Goal: Task Accomplishment & Management: Use online tool/utility

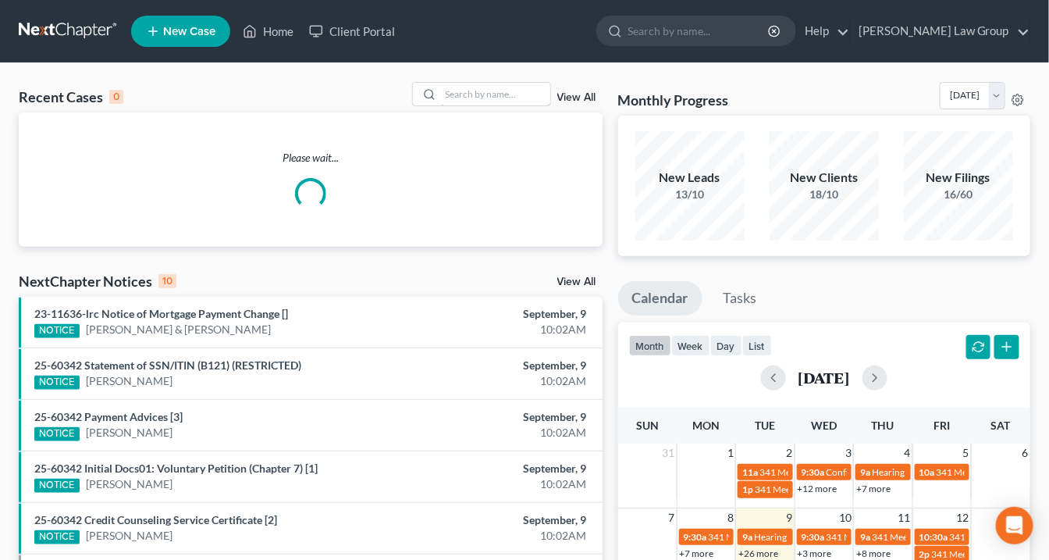
click at [470, 94] on input "search" at bounding box center [495, 94] width 109 height 23
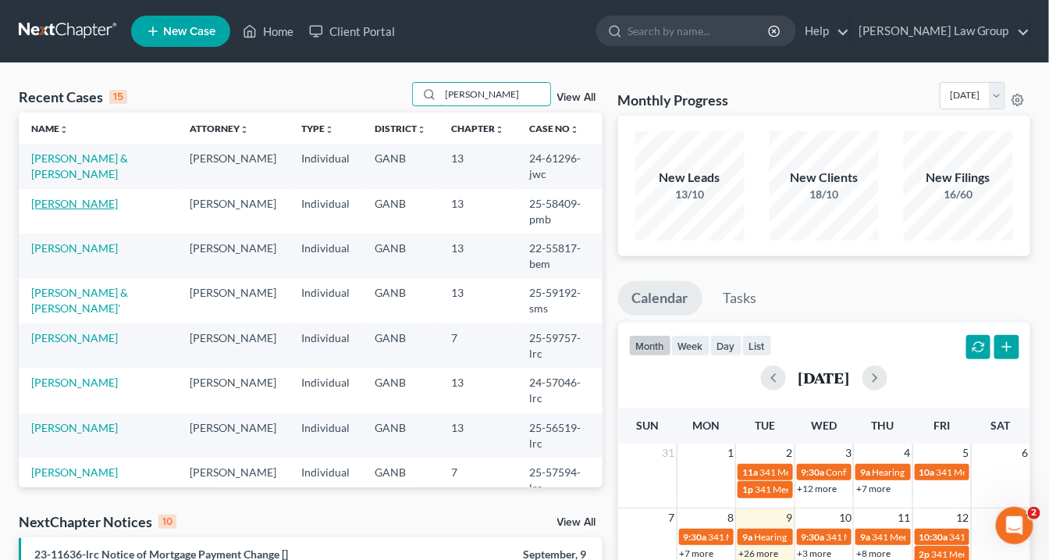
type input "[PERSON_NAME]"
click at [64, 197] on link "[PERSON_NAME]" at bounding box center [74, 203] width 87 height 13
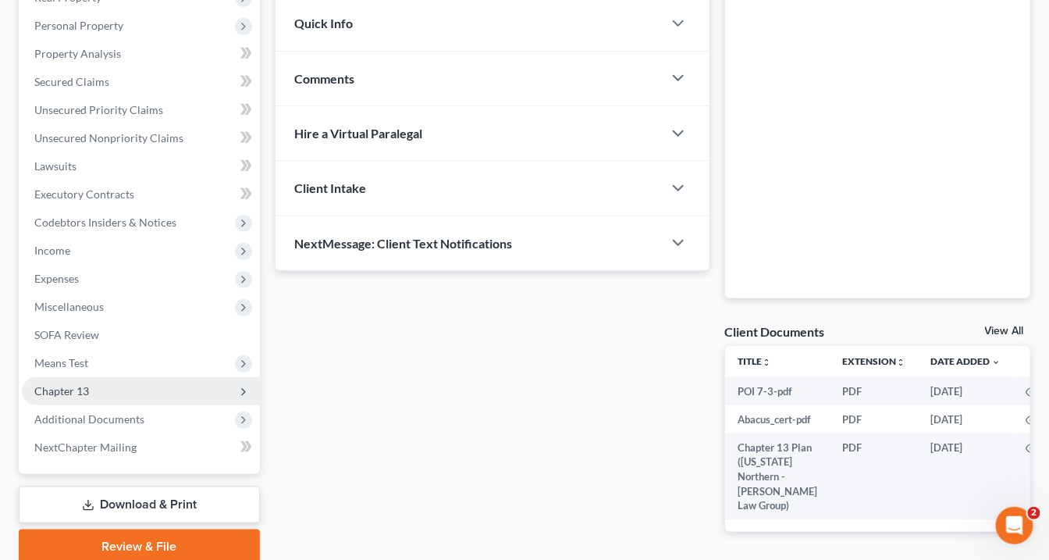
scroll to position [347, 0]
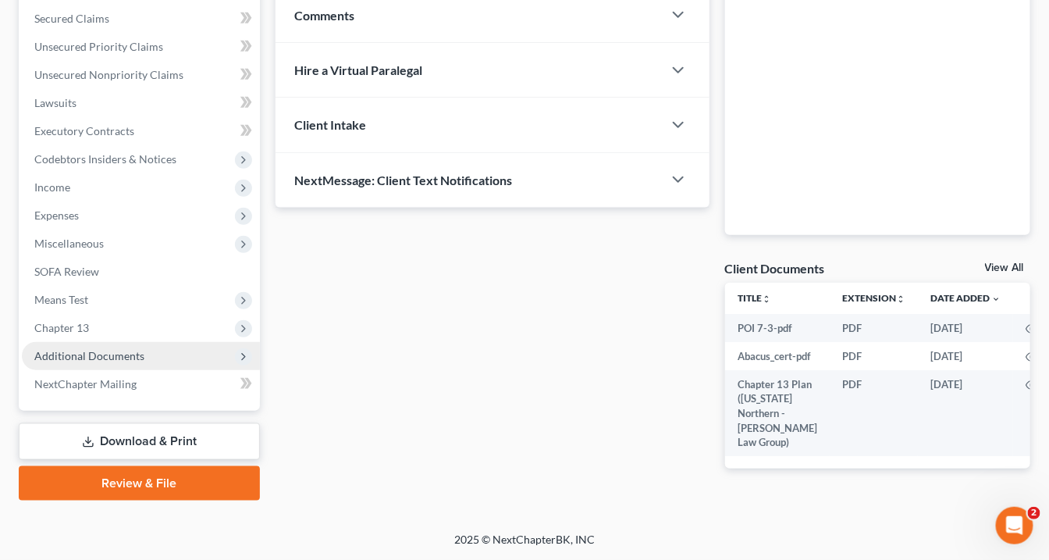
click at [100, 349] on span "Additional Documents" at bounding box center [89, 355] width 110 height 13
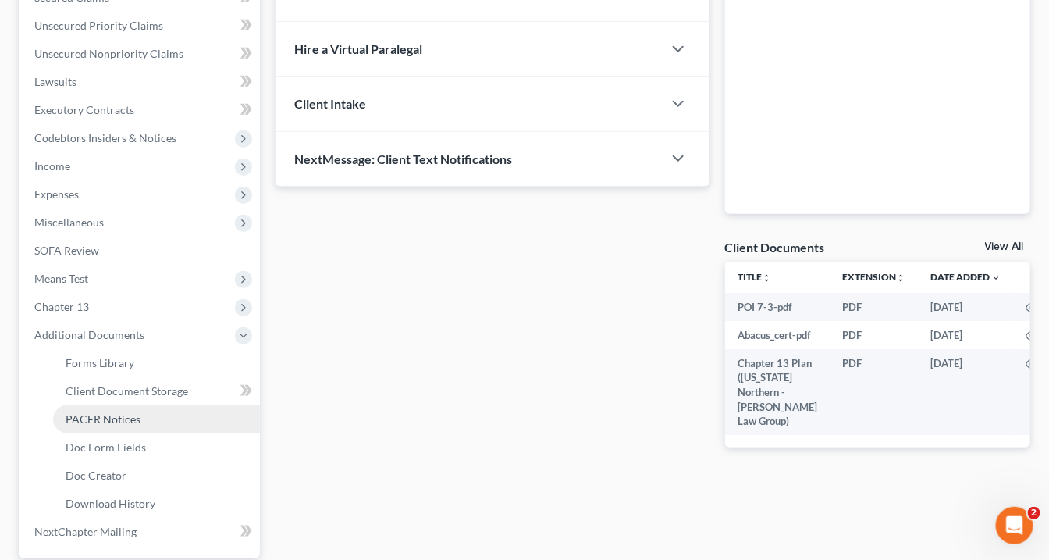
click at [127, 415] on span "PACER Notices" at bounding box center [103, 418] width 75 height 13
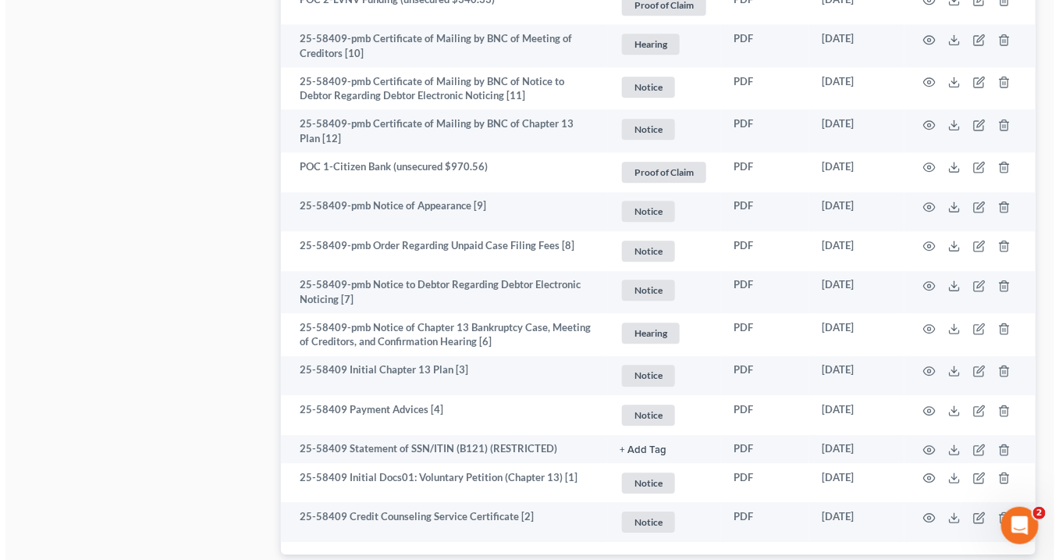
scroll to position [1347, 0]
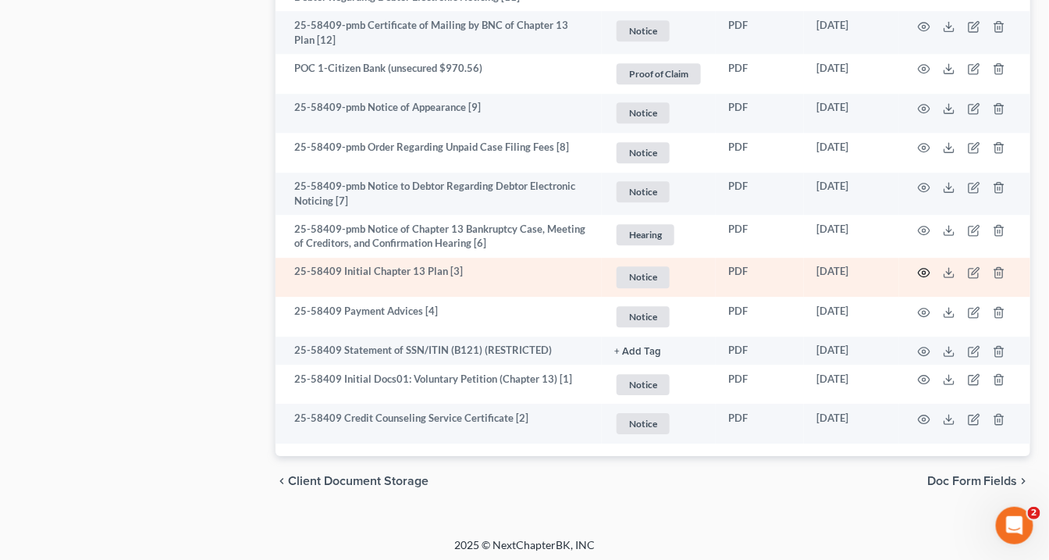
click at [926, 266] on icon "button" at bounding box center [924, 272] width 12 height 12
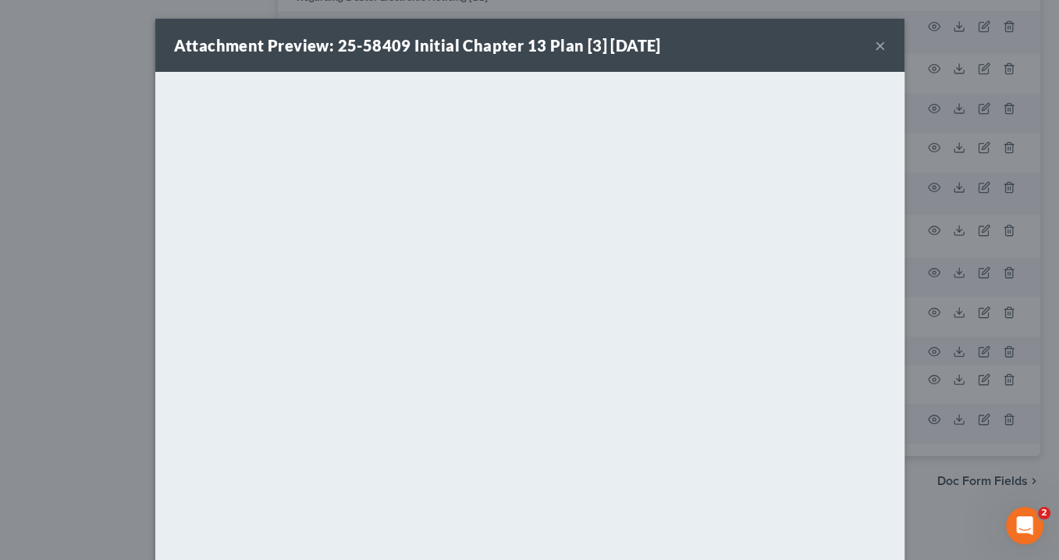
click at [877, 44] on button "×" at bounding box center [880, 45] width 11 height 19
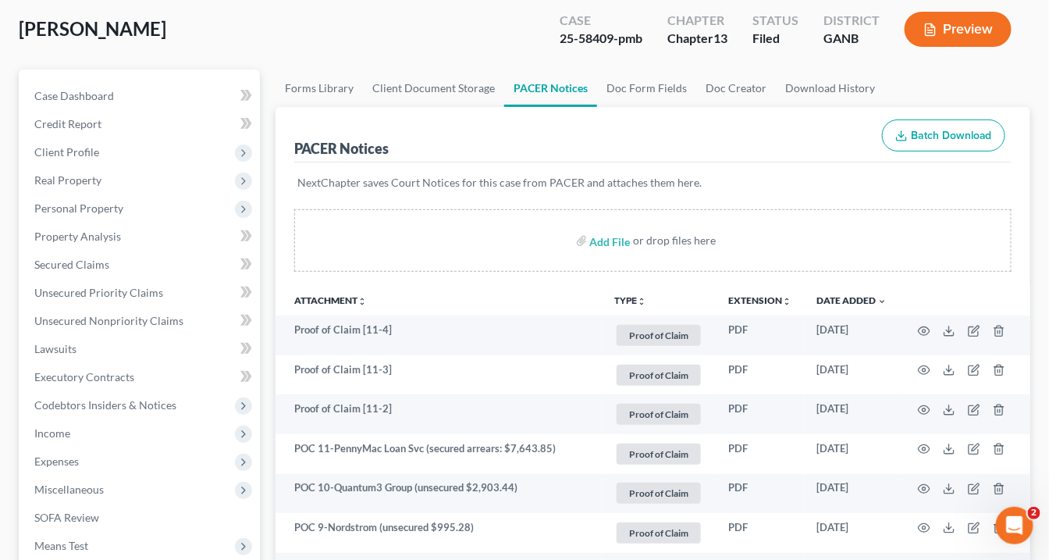
scroll to position [0, 0]
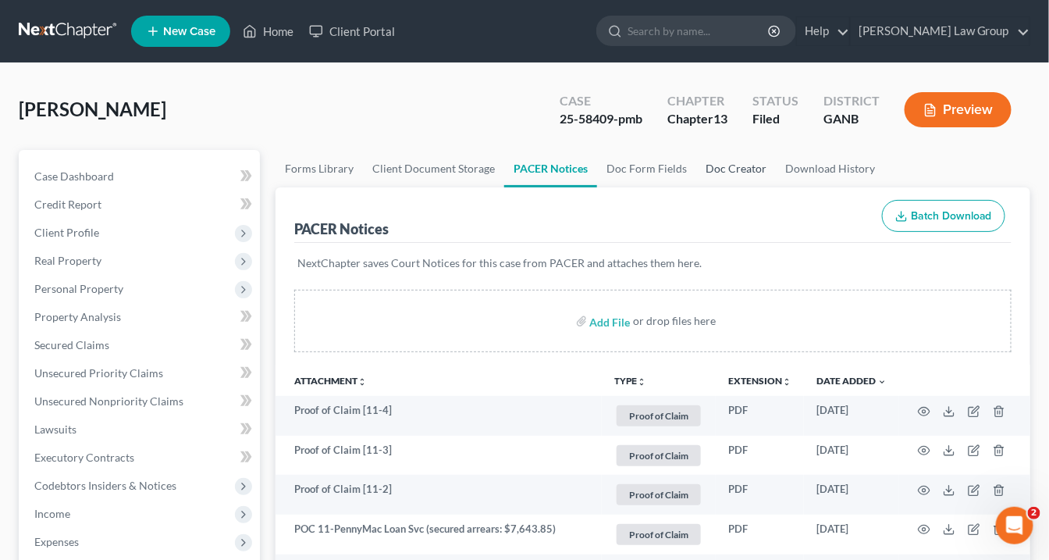
click at [716, 173] on link "Doc Creator" at bounding box center [736, 168] width 80 height 37
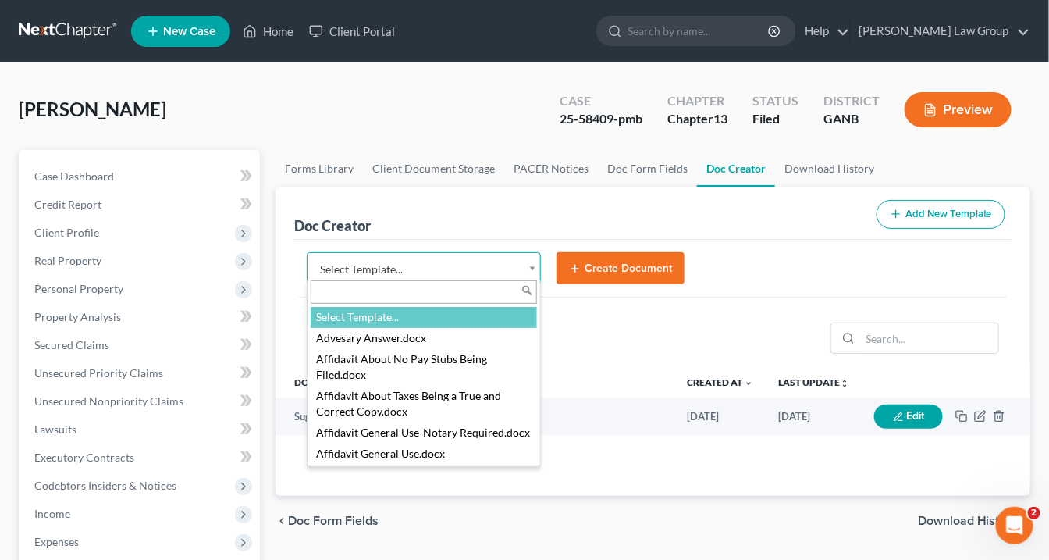
click at [531, 268] on body "Home New Case Client Portal [PERSON_NAME] Law Group [EMAIL_ADDRESS][DOMAIN_NAME…" at bounding box center [524, 527] width 1049 height 1055
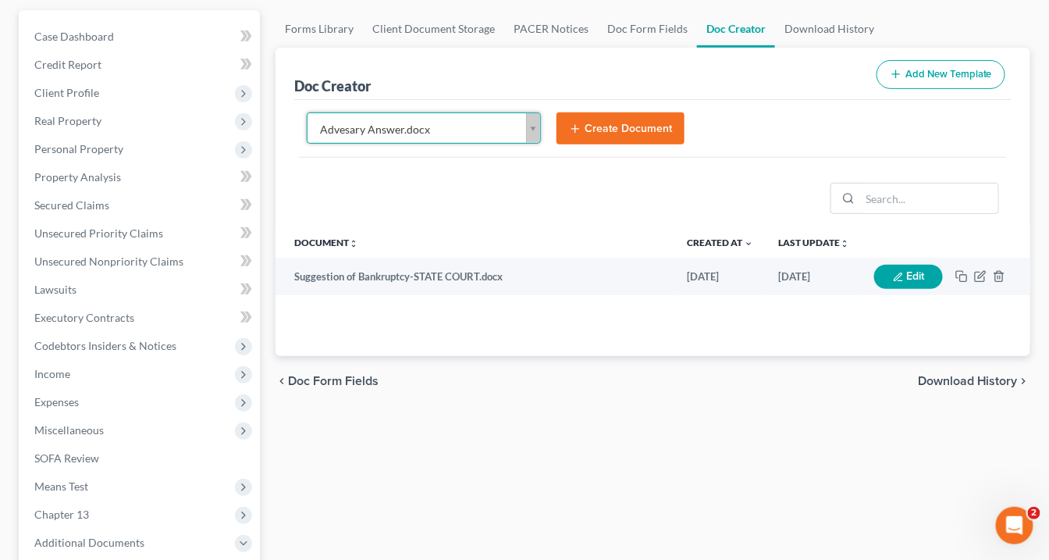
scroll to position [55, 0]
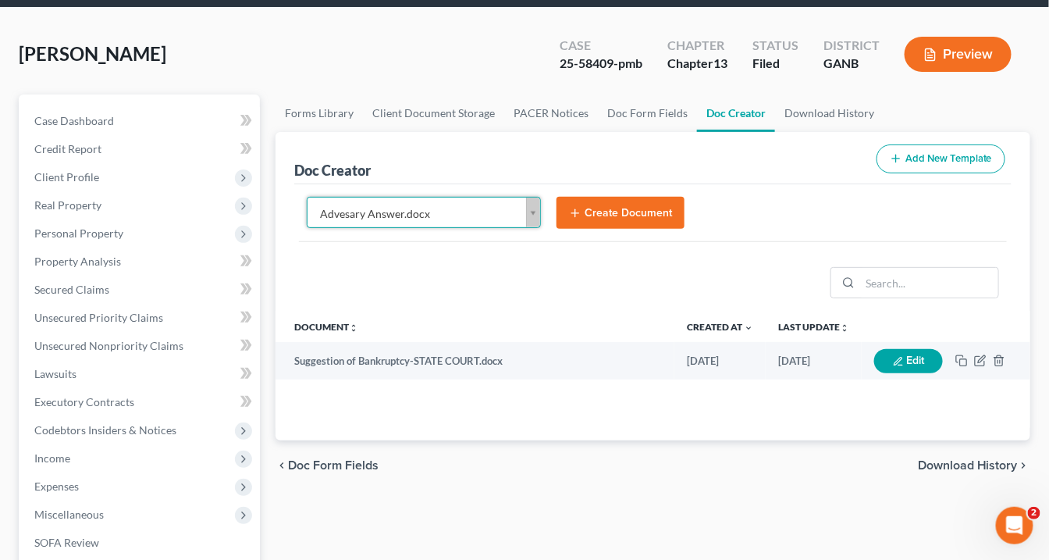
click at [531, 208] on body "Home New Case Client Portal [PERSON_NAME] Law Group [EMAIL_ADDRESS][DOMAIN_NAME…" at bounding box center [524, 472] width 1049 height 1055
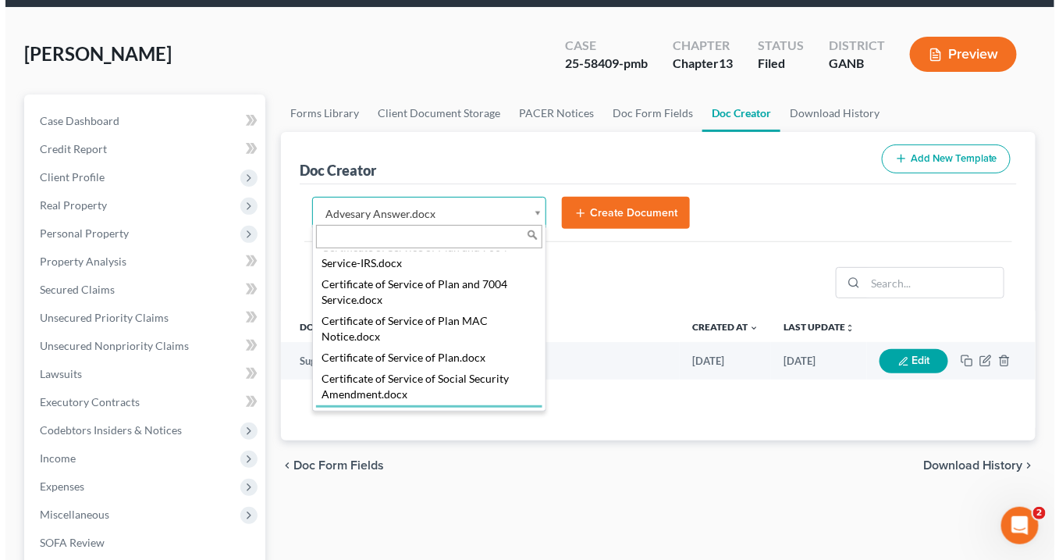
scroll to position [625, 0]
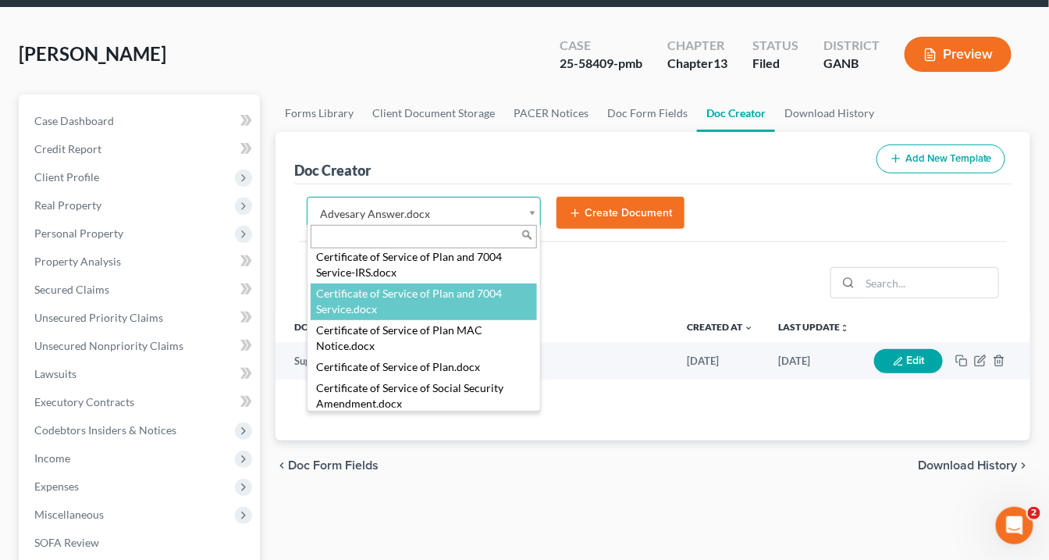
select select "111540"
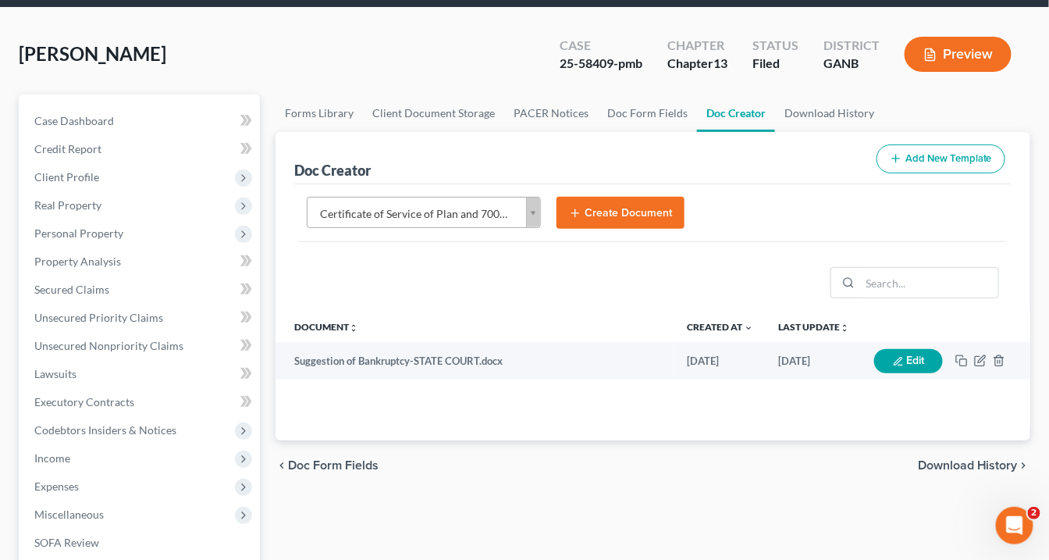
click at [596, 211] on button "Create Document" at bounding box center [621, 213] width 128 height 33
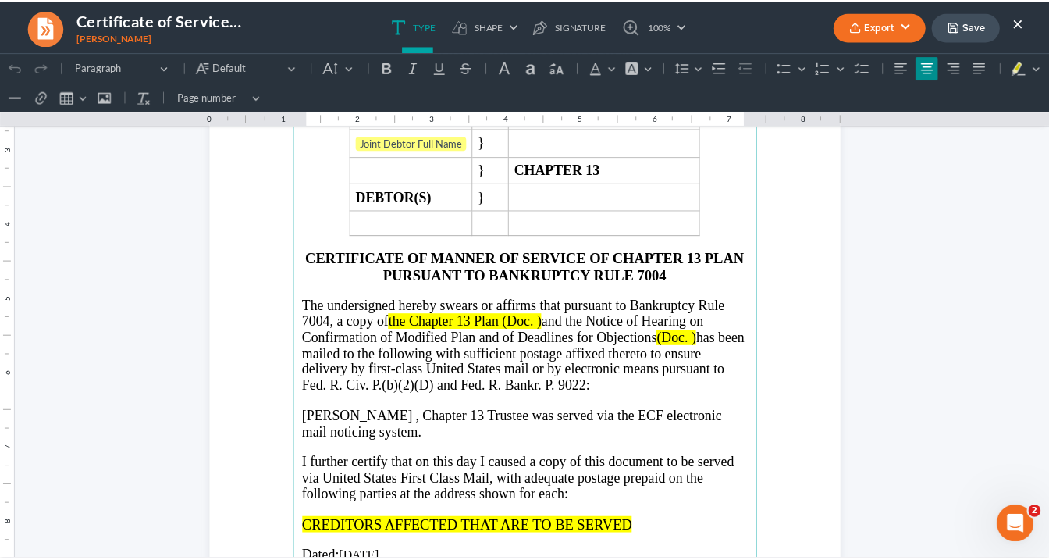
scroll to position [125, 0]
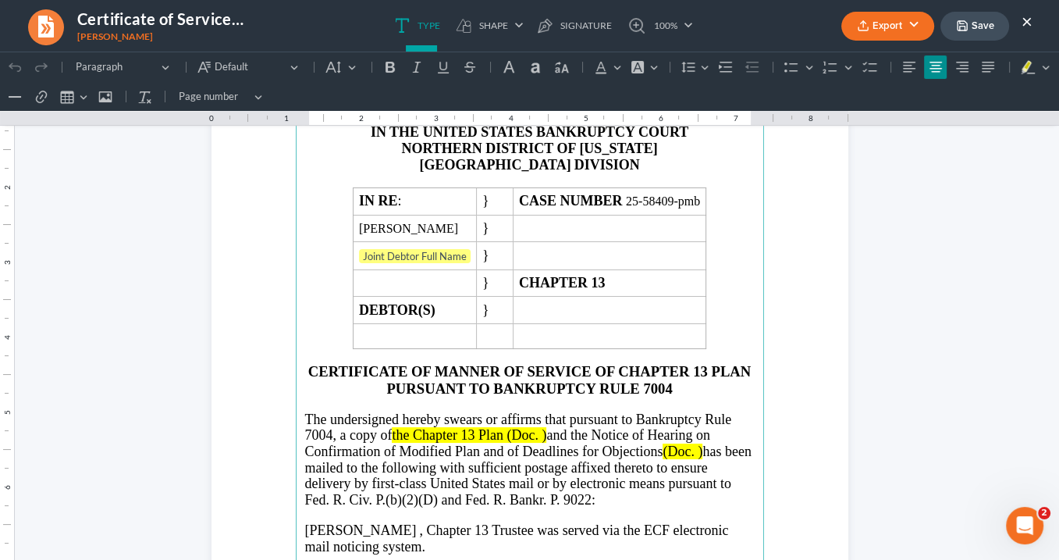
click at [871, 22] on button "Export" at bounding box center [888, 26] width 93 height 29
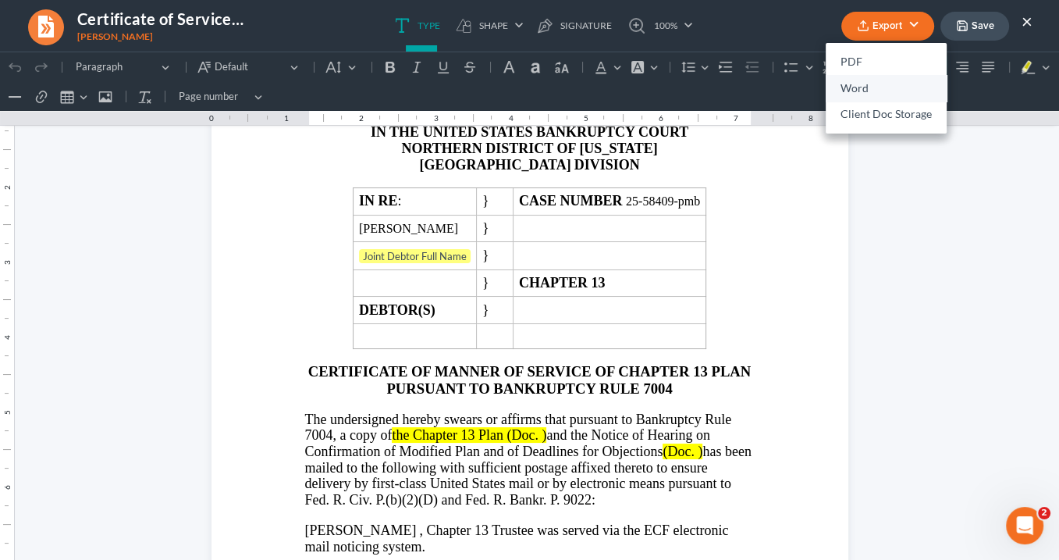
click at [856, 80] on link "Word" at bounding box center [886, 88] width 121 height 27
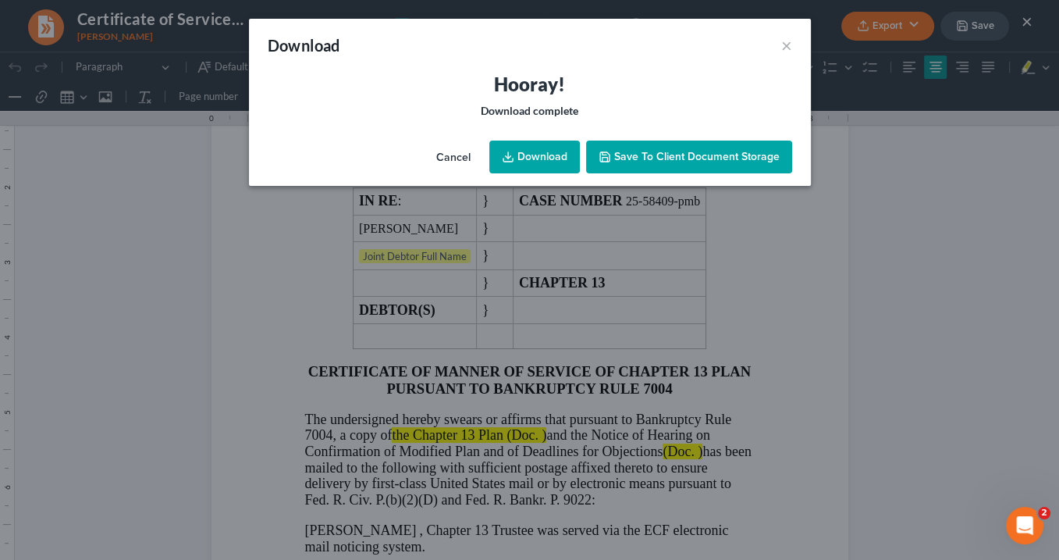
click at [527, 152] on link "Download" at bounding box center [534, 157] width 91 height 33
click at [550, 159] on link "Download" at bounding box center [534, 157] width 91 height 33
click at [785, 44] on button "×" at bounding box center [786, 45] width 11 height 19
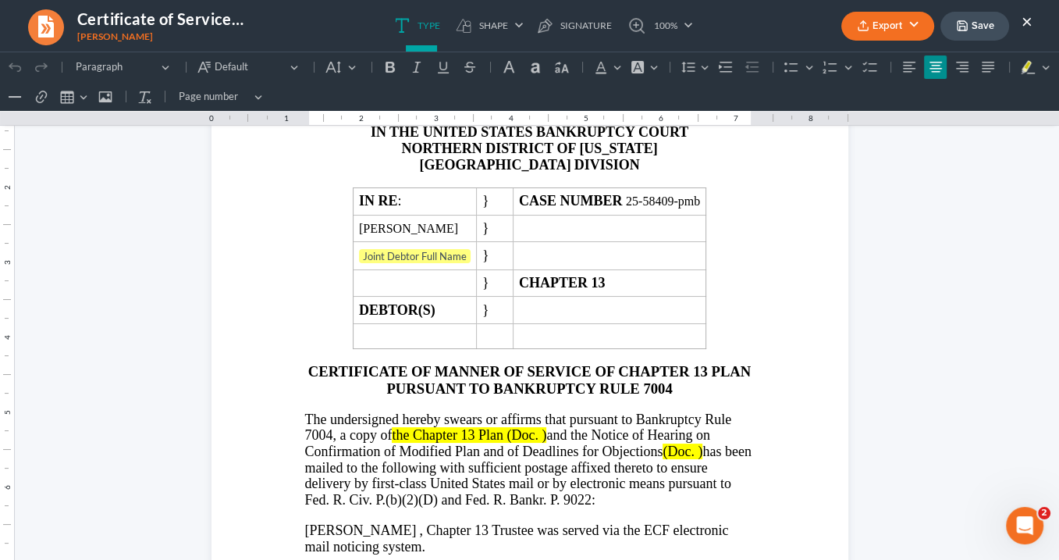
click at [1027, 20] on button "×" at bounding box center [1027, 21] width 11 height 19
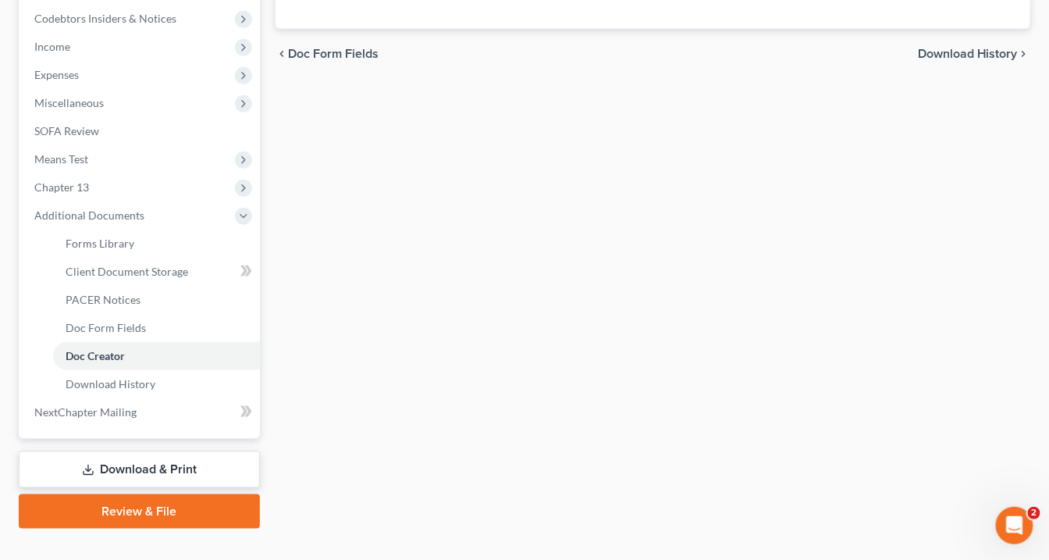
scroll to position [493, 0]
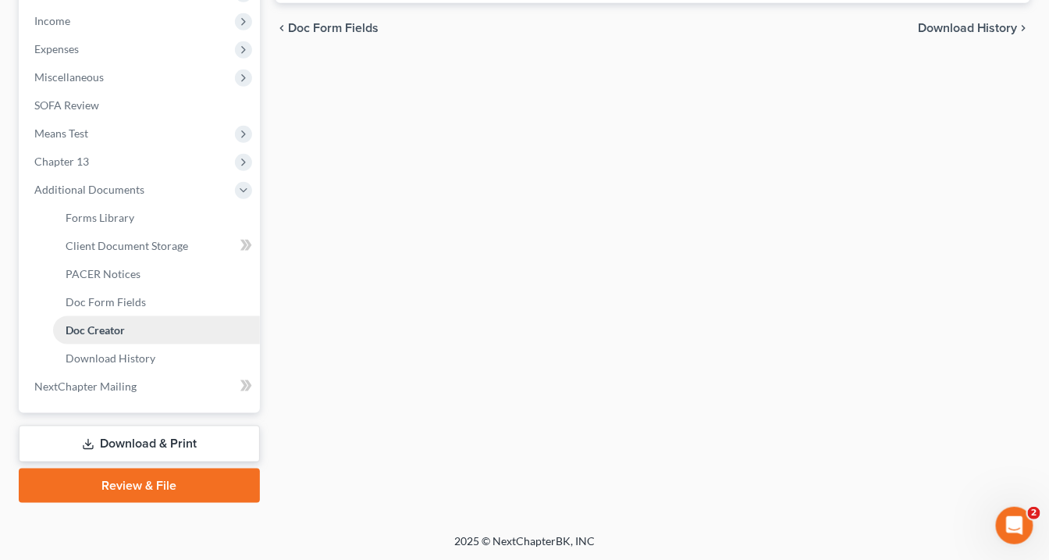
click at [109, 329] on span "Doc Creator" at bounding box center [95, 329] width 59 height 13
click at [109, 326] on span "Doc Creator" at bounding box center [95, 329] width 59 height 13
click at [103, 328] on span "Doc Creator" at bounding box center [95, 329] width 59 height 13
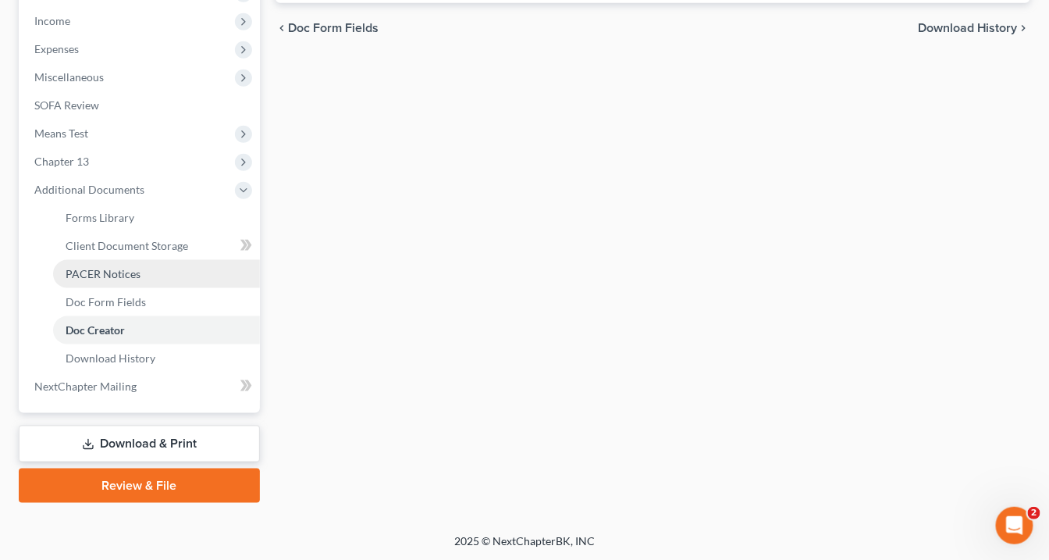
click at [137, 273] on span "PACER Notices" at bounding box center [103, 273] width 75 height 13
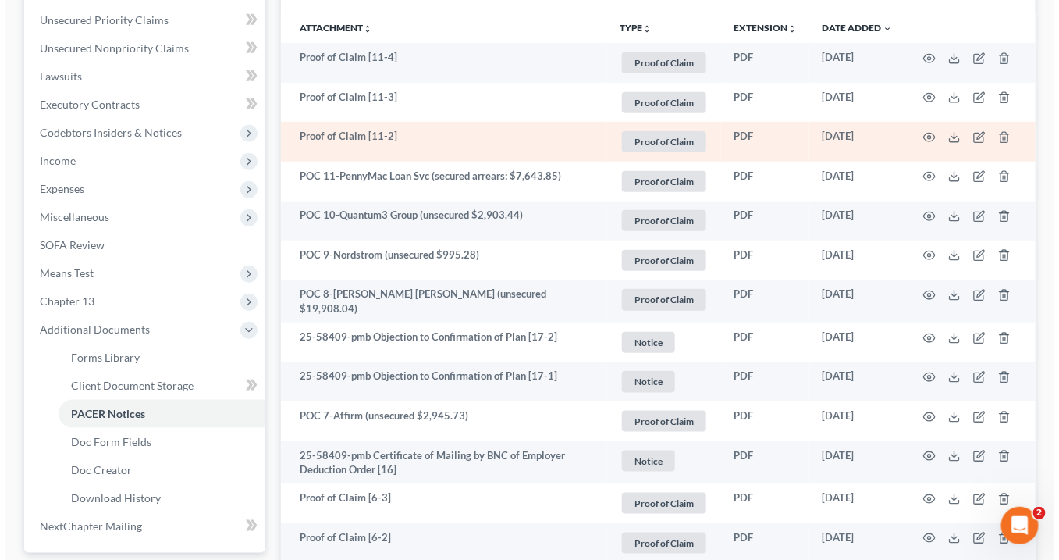
scroll to position [375, 0]
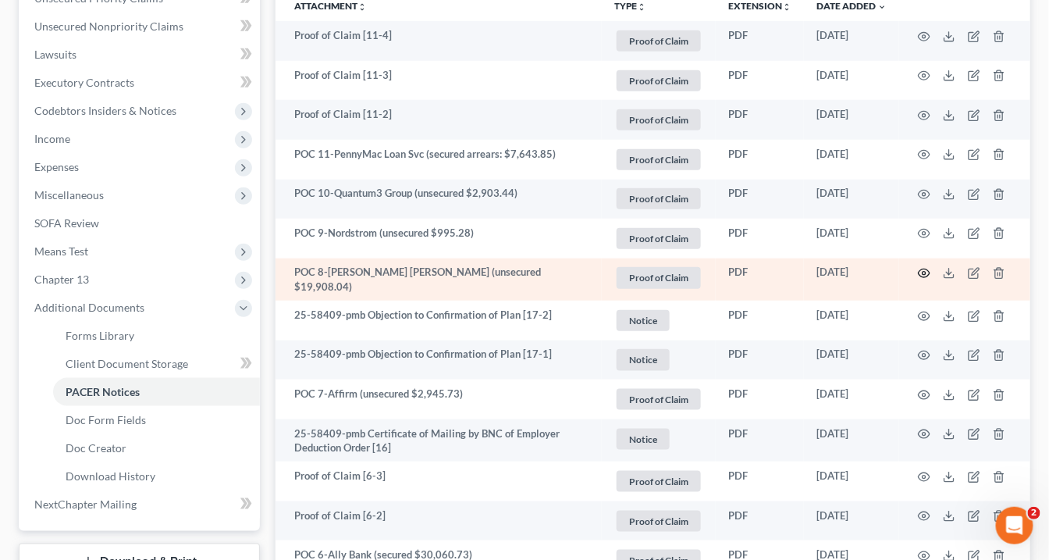
click at [923, 272] on icon "button" at bounding box center [924, 273] width 12 height 12
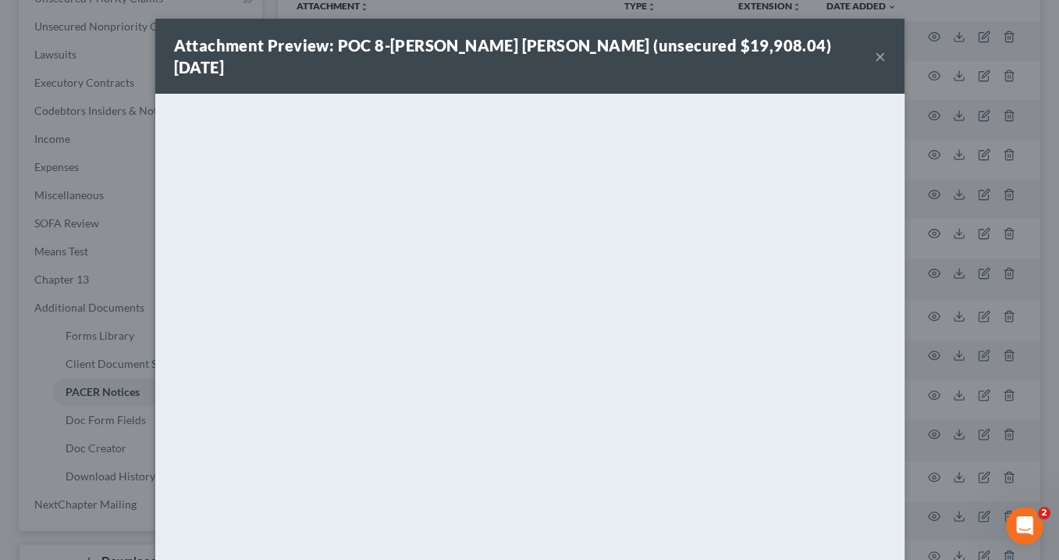
click at [882, 42] on div "Attachment Preview: POC 8-[PERSON_NAME] [PERSON_NAME] (unsecured $19,908.04) [D…" at bounding box center [529, 56] width 749 height 75
